Goal: Communication & Community: Ask a question

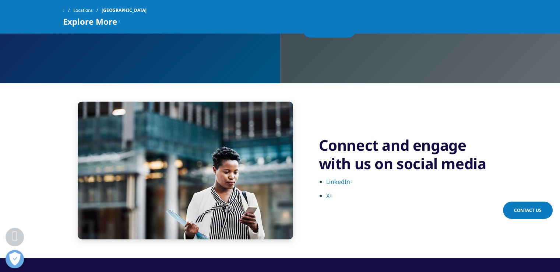
scroll to position [1656, 0]
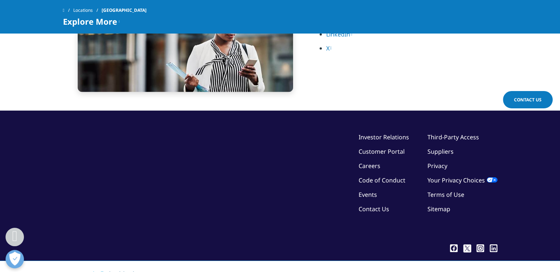
click at [362, 209] on link "Contact Us" at bounding box center [373, 209] width 31 height 8
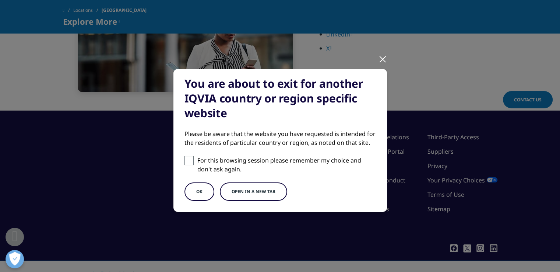
click at [184, 160] on span at bounding box center [188, 160] width 9 height 9
click at [184, 160] on input "For this browsing session please remember my choice and don't ask again." at bounding box center [188, 160] width 9 height 9
checkbox input "true"
click at [251, 189] on button "Open in a new tab" at bounding box center [253, 191] width 67 height 18
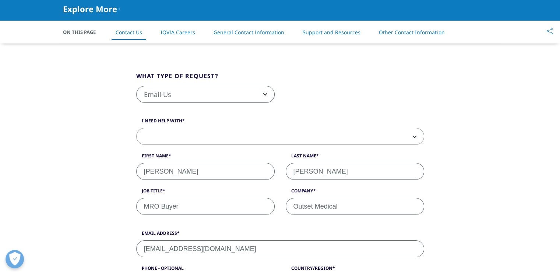
scroll to position [110, 0]
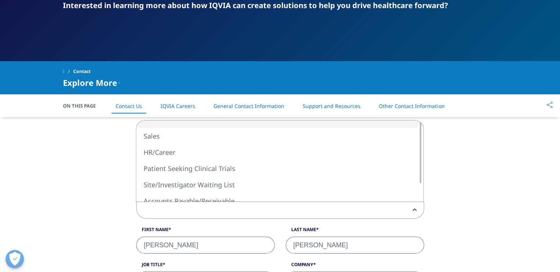
click at [192, 209] on span at bounding box center [279, 210] width 287 height 17
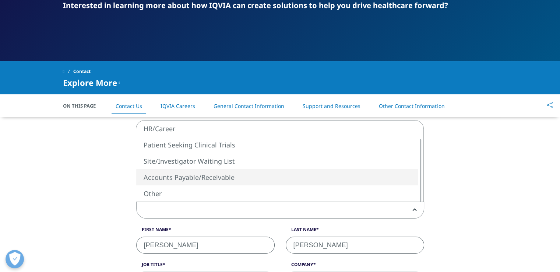
scroll to position [147, 0]
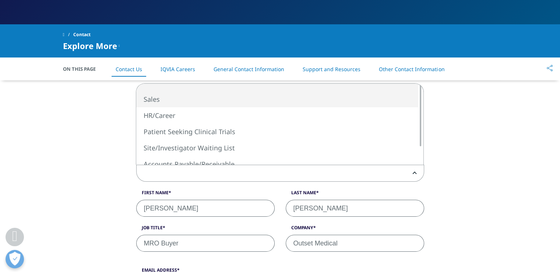
select select "Sales"
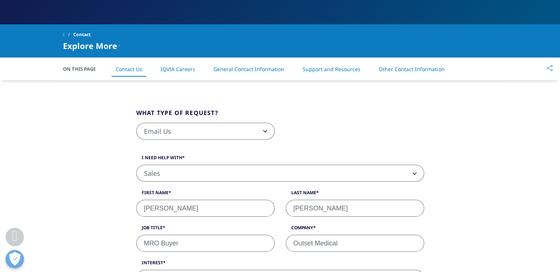
scroll to position [184, 0]
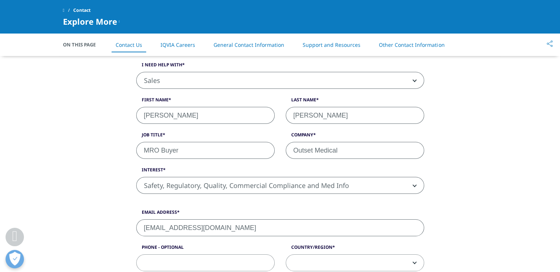
click at [414, 187] on span "Safety, Regulatory, Quality, Commercial Compliance and Med Info" at bounding box center [280, 185] width 288 height 17
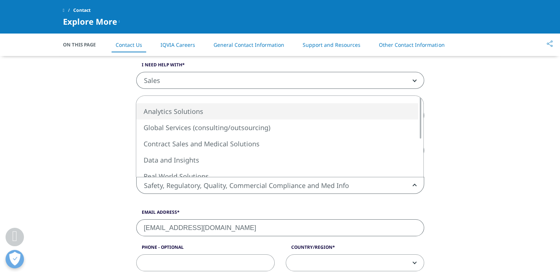
select select "Analytics Solutions"
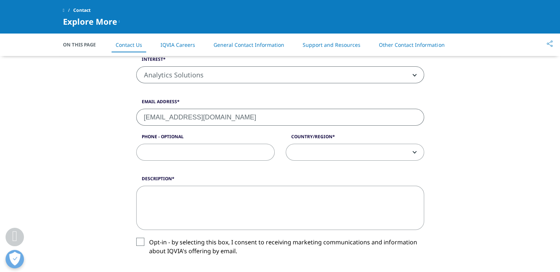
scroll to position [258, 0]
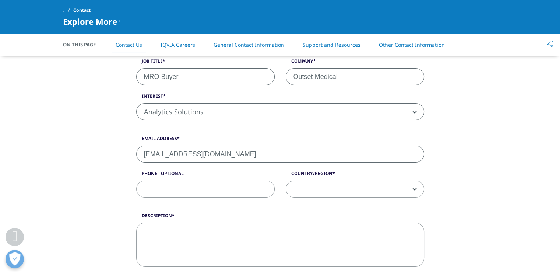
click at [312, 184] on span at bounding box center [355, 189] width 138 height 17
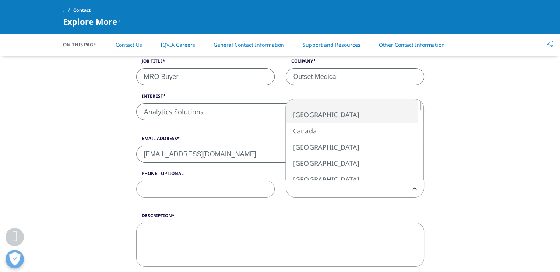
select select "[GEOGRAPHIC_DATA]"
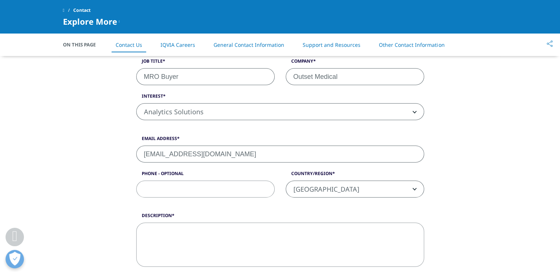
click at [181, 237] on textarea "Description" at bounding box center [280, 244] width 288 height 44
click at [251, 240] on textarea "Description" at bounding box center [280, 244] width 288 height 44
paste textarea "We are exploring the option of using your portal/software solution and would li…"
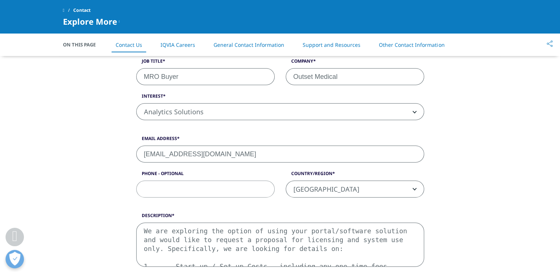
click at [260, 236] on textarea "We are exploring the option of using your portal/software solution and would li…" at bounding box center [280, 244] width 288 height 44
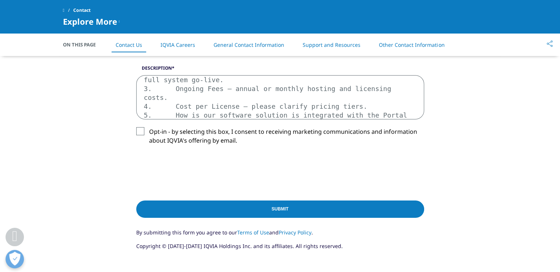
scroll to position [331, 0]
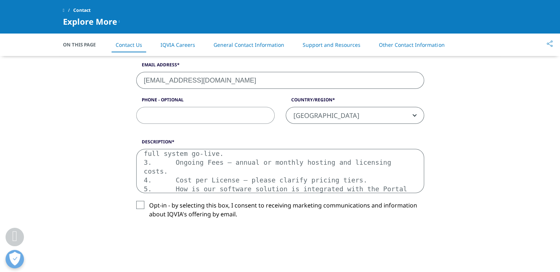
click at [210, 157] on textarea "We are exploring the option of using your portal/software solution and would li…" at bounding box center [280, 171] width 288 height 44
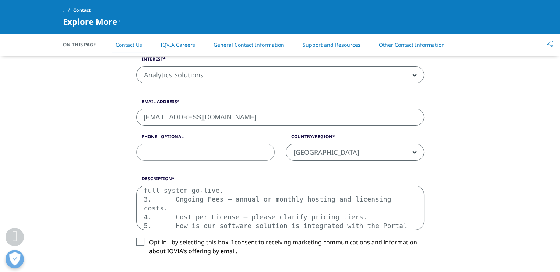
drag, startPoint x: 143, startPoint y: 191, endPoint x: 390, endPoint y: 249, distance: 253.4
click at [390, 249] on div "Description We are exploring the option of using your portal/software solution …" at bounding box center [280, 221] width 299 height 92
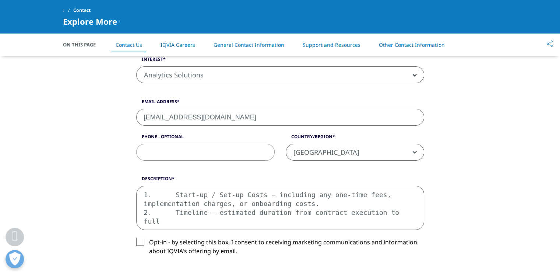
scroll to position [25, 0]
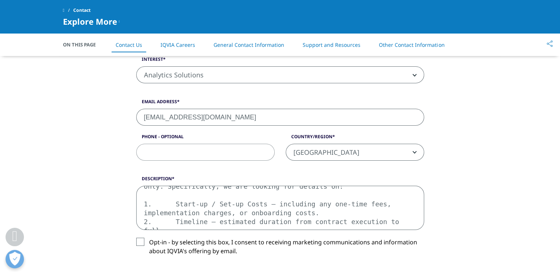
drag, startPoint x: 145, startPoint y: 187, endPoint x: 434, endPoint y: 227, distance: 291.9
click at [434, 227] on div "What type of request? Email Us Request a Demo IQVIA Institute Inquiries Media I…" at bounding box center [279, 131] width 419 height 509
type textarea "We are exploring the option of using your portal/software solution and would li…"
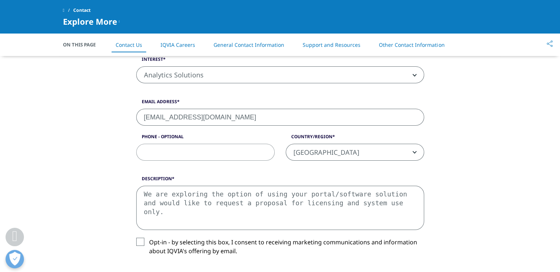
scroll to position [0, 0]
drag, startPoint x: 145, startPoint y: 189, endPoint x: 448, endPoint y: 209, distance: 304.5
click at [448, 209] on div "What type of request? Email Us Request a Demo IQVIA Institute Inquiries Media I…" at bounding box center [279, 131] width 419 height 509
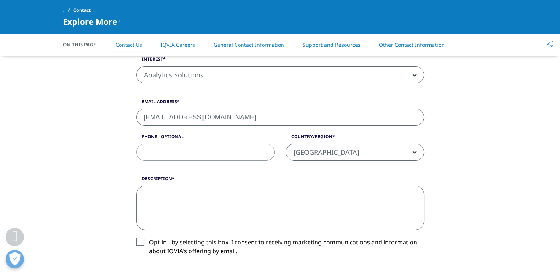
paste textarea "We are exploring the option of using your portal/software solution and would li…"
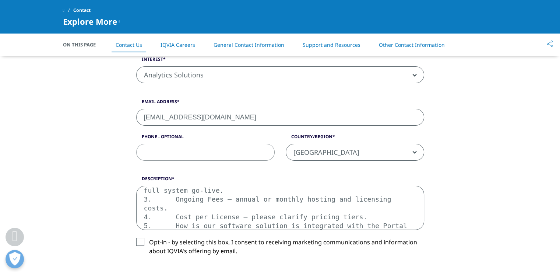
scroll to position [368, 0]
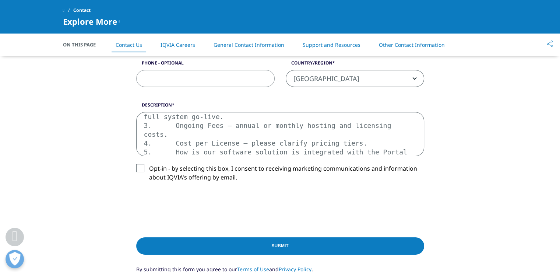
type textarea "We are exploring the option of using your portal/software solution and would li…"
click at [140, 167] on label "Opt-in - by selecting this box, I consent to receiving marketing communications…" at bounding box center [280, 175] width 288 height 22
click at [149, 164] on input "Opt-in - by selecting this box, I consent to receiving marketing communications…" at bounding box center [149, 164] width 0 height 0
click at [268, 245] on input "Submit" at bounding box center [280, 245] width 288 height 17
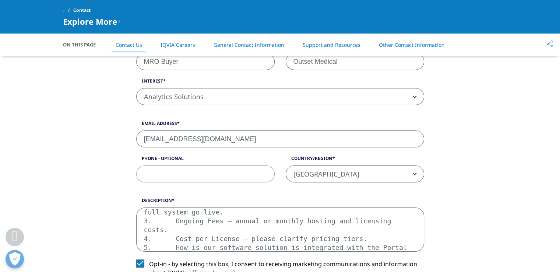
scroll to position [309, 0]
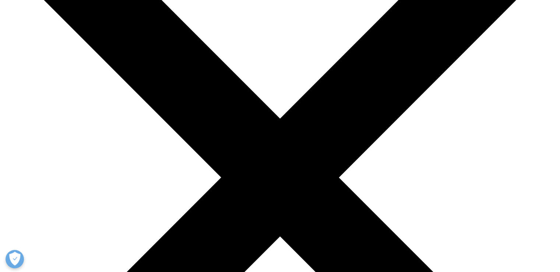
scroll to position [133, 0]
